Goal: Task Accomplishment & Management: Use online tool/utility

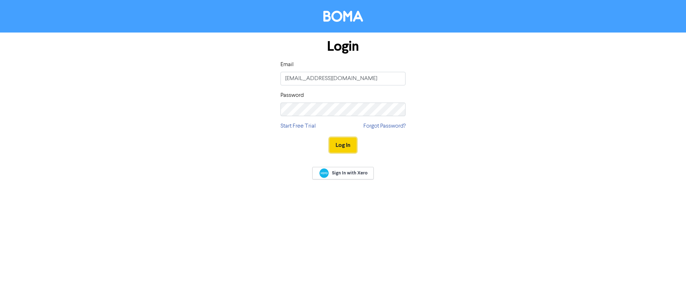
click at [342, 143] on button "Log In" at bounding box center [342, 145] width 27 height 15
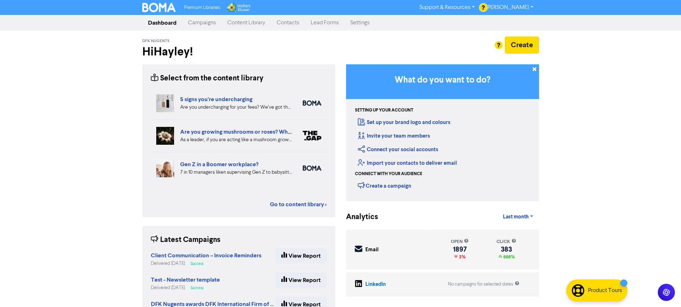
click at [214, 27] on link "Campaigns" at bounding box center [201, 23] width 39 height 14
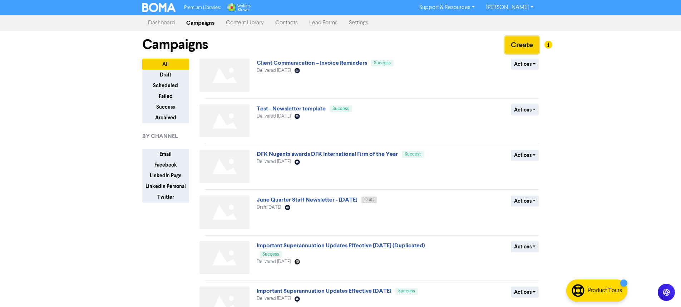
click at [514, 45] on button "Create" at bounding box center [521, 44] width 34 height 17
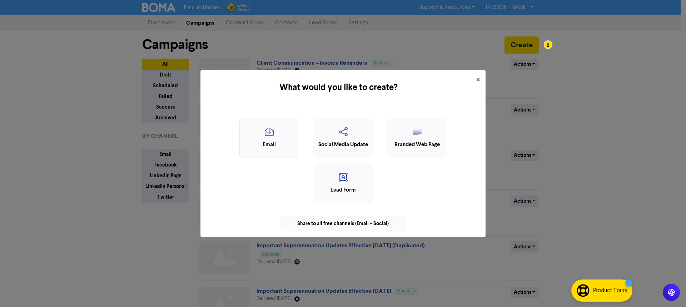
click at [265, 148] on div "Email" at bounding box center [269, 145] width 52 height 8
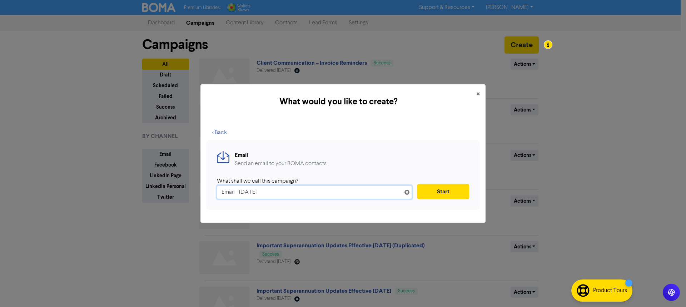
click at [246, 195] on input "Email - [DATE]" at bounding box center [314, 192] width 195 height 14
paste input "🏆 2025 AFL Footy Tipping Winners!"
type input "🏆 2025 AFL Footy Tipping Winners!"
click at [442, 191] on button "Start" at bounding box center [443, 191] width 52 height 15
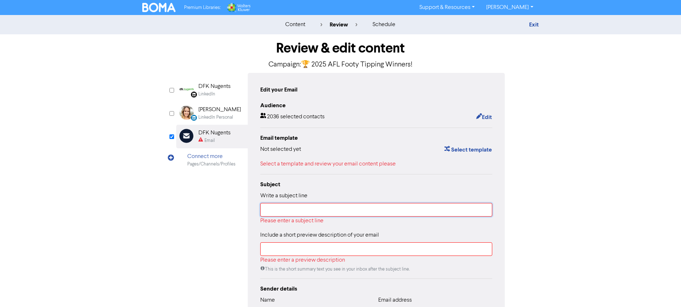
click at [322, 213] on input "text" at bounding box center [376, 210] width 232 height 14
click at [296, 207] on input "text" at bounding box center [376, 210] width 232 height 14
drag, startPoint x: 292, startPoint y: 206, endPoint x: 292, endPoint y: 212, distance: 5.4
click at [292, 206] on input "text" at bounding box center [376, 210] width 232 height 14
paste input "🏆 2025 AFL Footy Tipping Winners!"
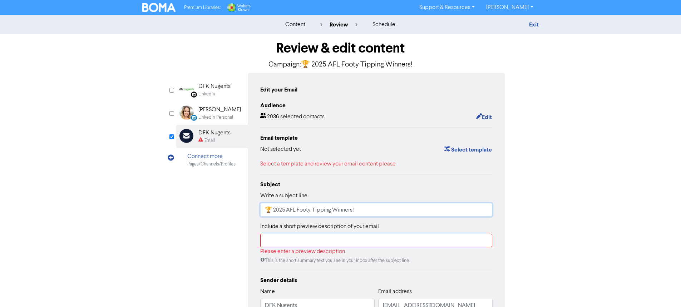
type input "🏆 2025 AFL Footy Tipping Winners!"
click at [284, 243] on input "text" at bounding box center [376, 241] width 232 height 14
paste input "Celebrating Our 2025 Footy Tipping Champs!"
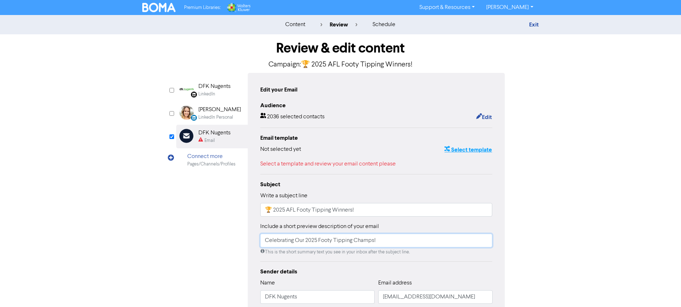
type input "Celebrating Our 2025 Footy Tipping Champs!"
click at [462, 151] on button "Select template" at bounding box center [468, 149] width 48 height 9
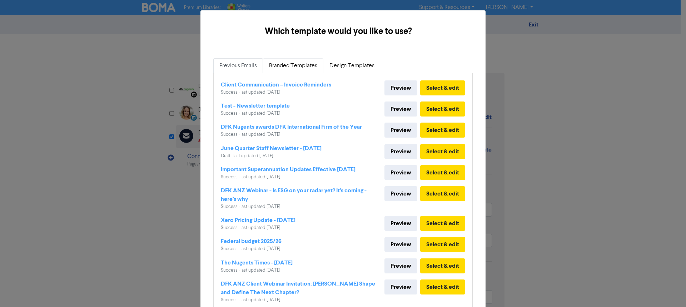
click at [281, 67] on link "Branded Templates" at bounding box center [293, 65] width 60 height 15
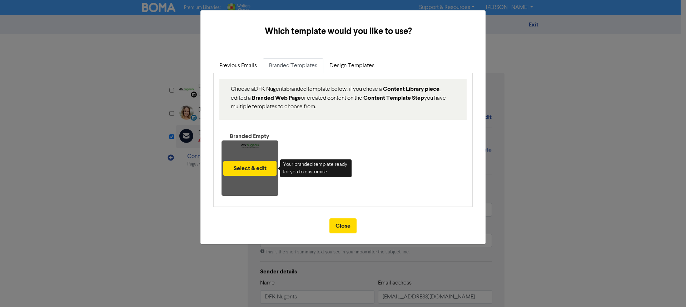
click at [252, 147] on div "Select & edit" at bounding box center [250, 167] width 57 height 55
click at [257, 166] on button "Select & edit" at bounding box center [249, 168] width 53 height 15
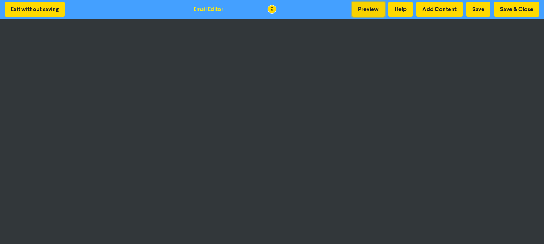
click at [373, 8] on button "Preview" at bounding box center [368, 9] width 33 height 15
click at [520, 10] on button "Save & Close" at bounding box center [516, 9] width 45 height 15
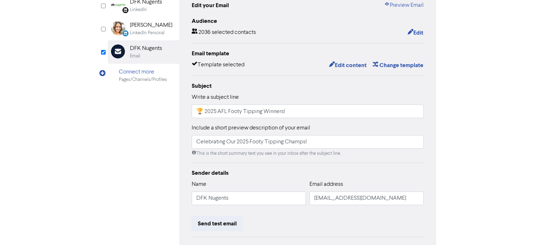
scroll to position [86, 0]
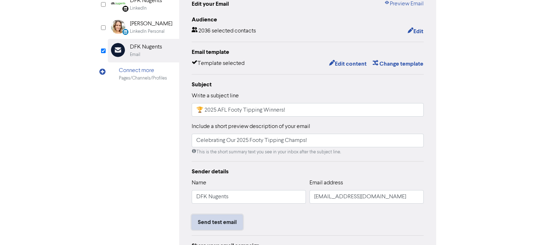
click at [228, 220] on button "Send test email" at bounding box center [217, 222] width 51 height 15
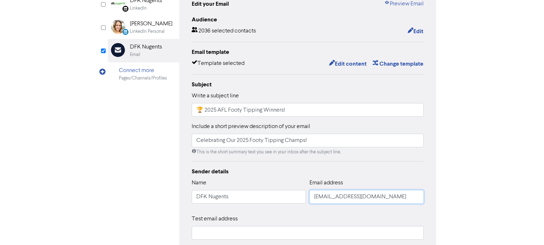
drag, startPoint x: 397, startPoint y: 195, endPoint x: 288, endPoint y: 196, distance: 109.0
click at [288, 196] on div "Name DFK Nugents Email address [EMAIL_ADDRESS][DOMAIN_NAME]" at bounding box center [308, 194] width 232 height 31
click at [271, 233] on input "text" at bounding box center [308, 234] width 232 height 14
paste input "[EMAIL_ADDRESS][DOMAIN_NAME]"
click at [211, 233] on input "[EMAIL_ADDRESS][DOMAIN_NAME]" at bounding box center [308, 234] width 232 height 14
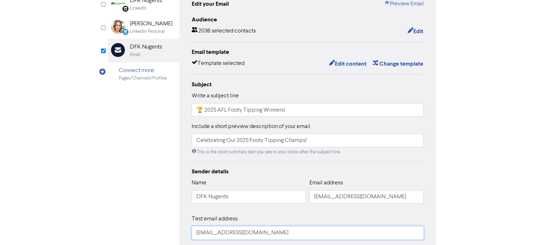
click at [203, 236] on input "[EMAIL_ADDRESS][DOMAIN_NAME]" at bounding box center [308, 234] width 232 height 14
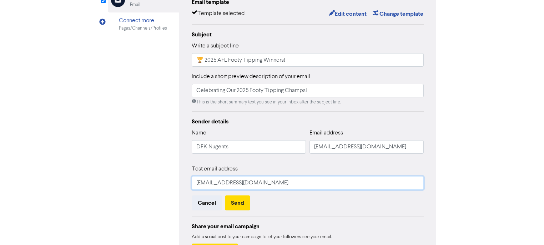
scroll to position [171, 0]
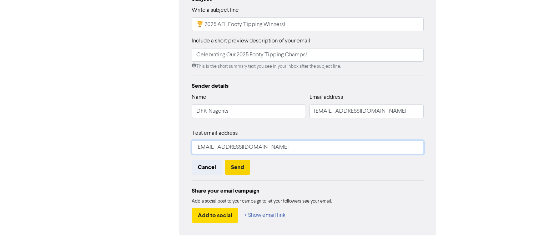
type input "[EMAIL_ADDRESS][DOMAIN_NAME]"
click at [246, 167] on button "Send" at bounding box center [237, 167] width 25 height 15
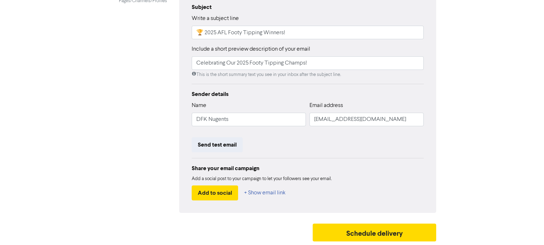
scroll to position [163, 0]
